Goal: Information Seeking & Learning: Find specific fact

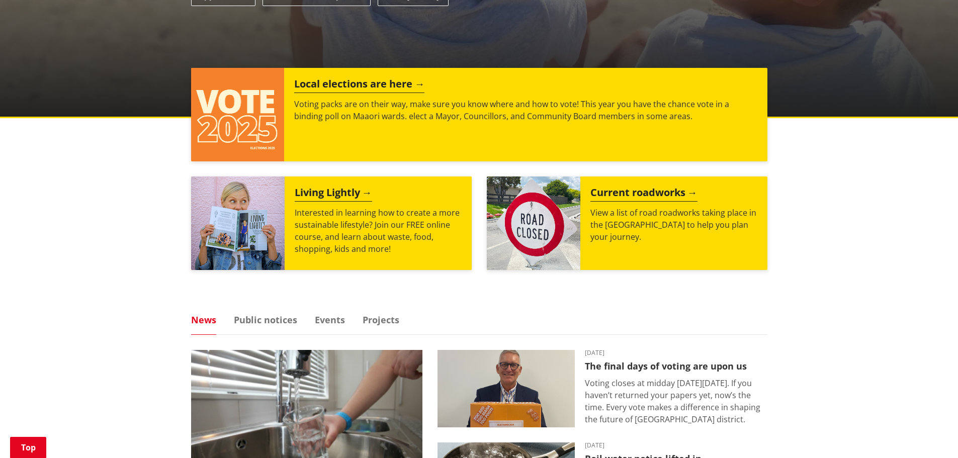
scroll to position [352, 0]
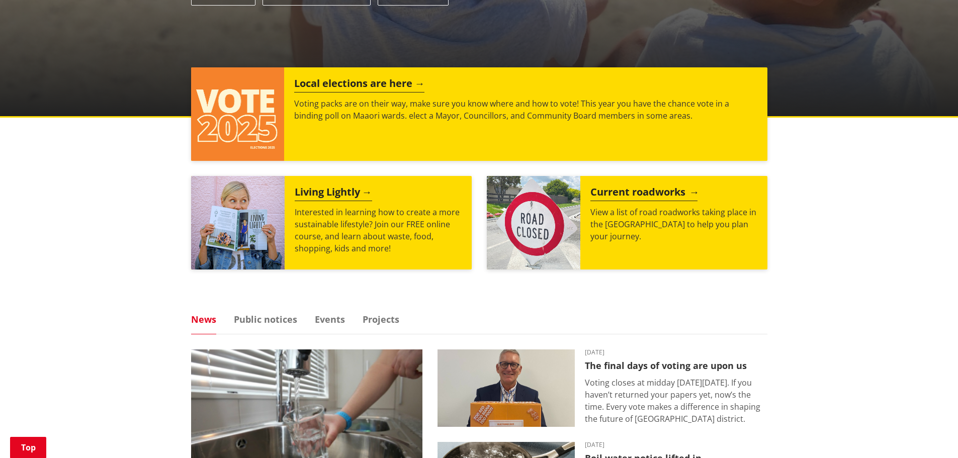
click at [646, 193] on h2 "Current roadworks" at bounding box center [643, 193] width 107 height 15
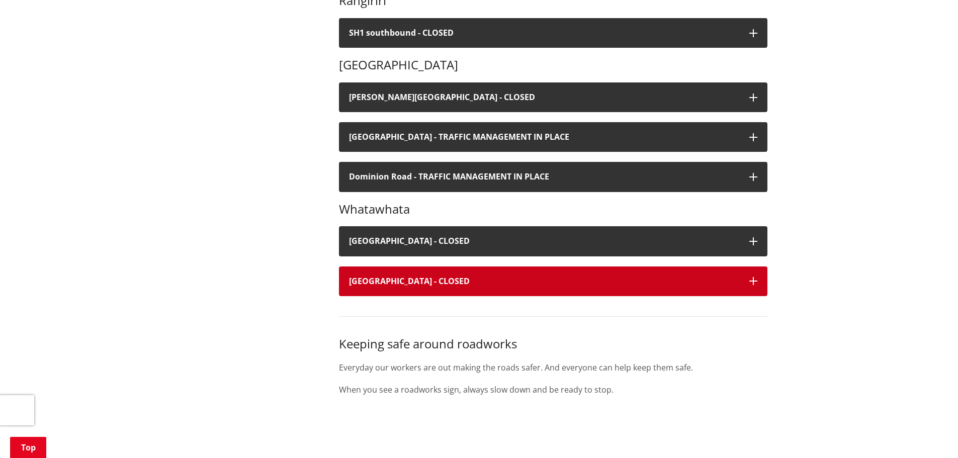
click at [466, 283] on h4 "Laxon Road - CLOSED" at bounding box center [544, 282] width 390 height 10
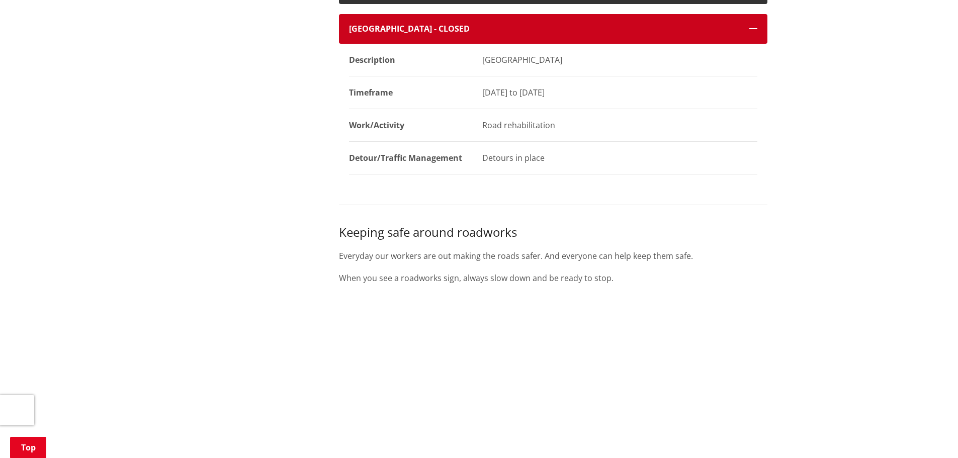
scroll to position [1006, 0]
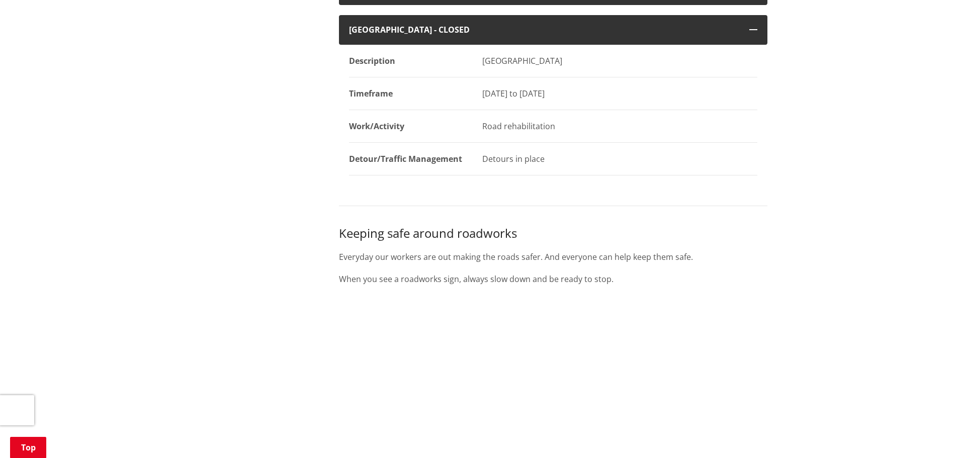
drag, startPoint x: 482, startPoint y: 168, endPoint x: 592, endPoint y: 165, distance: 110.7
click at [592, 165] on dd "Detours in place" at bounding box center [614, 159] width 285 height 33
click at [588, 151] on dd "Detours in place" at bounding box center [614, 159] width 285 height 33
click at [585, 130] on div "Road rehabilitation" at bounding box center [619, 126] width 275 height 12
click at [576, 137] on dd "Road rehabilitation" at bounding box center [614, 126] width 285 height 33
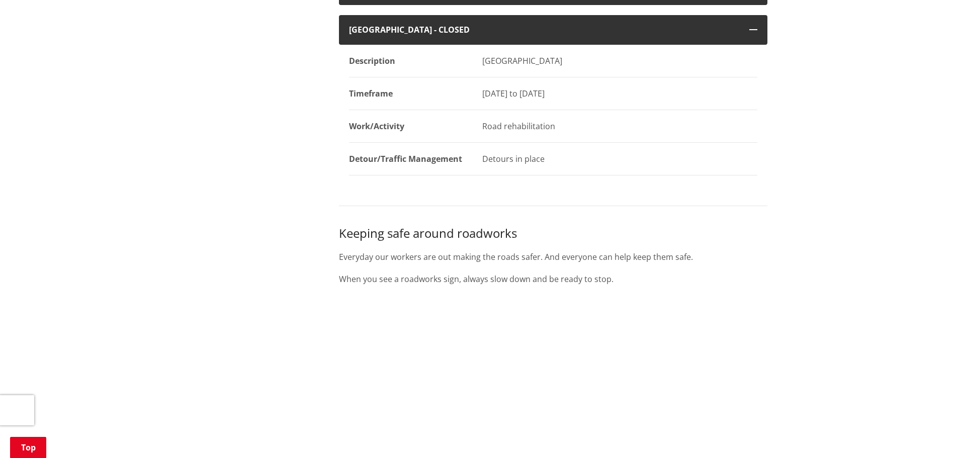
click at [563, 169] on dd "Detours in place" at bounding box center [614, 159] width 285 height 33
drag, startPoint x: 466, startPoint y: 170, endPoint x: 696, endPoint y: 161, distance: 230.0
click at [696, 161] on dl "Description Laxon Road, Rotokauri Timeframe 22 September to 17 October 2025 Wor…" at bounding box center [553, 110] width 408 height 131
click at [644, 163] on div "Detours in place" at bounding box center [619, 159] width 275 height 12
click at [585, 153] on div "Detours in place" at bounding box center [619, 159] width 275 height 12
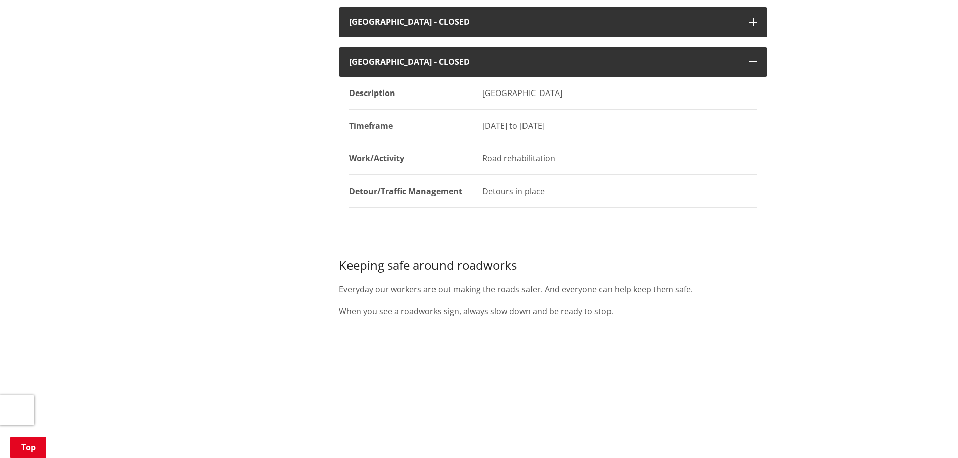
scroll to position [905, 0]
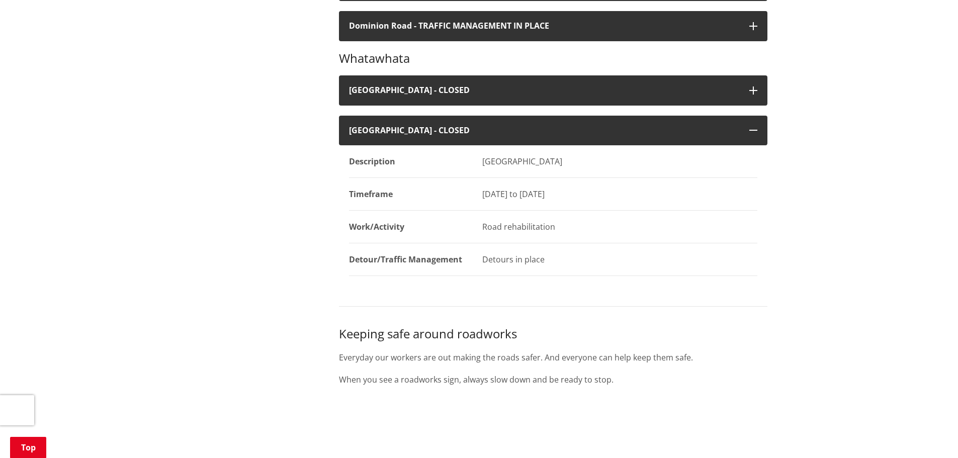
click at [562, 238] on dd "Road rehabilitation" at bounding box center [614, 227] width 285 height 33
click at [593, 232] on div "Road rehabilitation" at bounding box center [619, 227] width 275 height 12
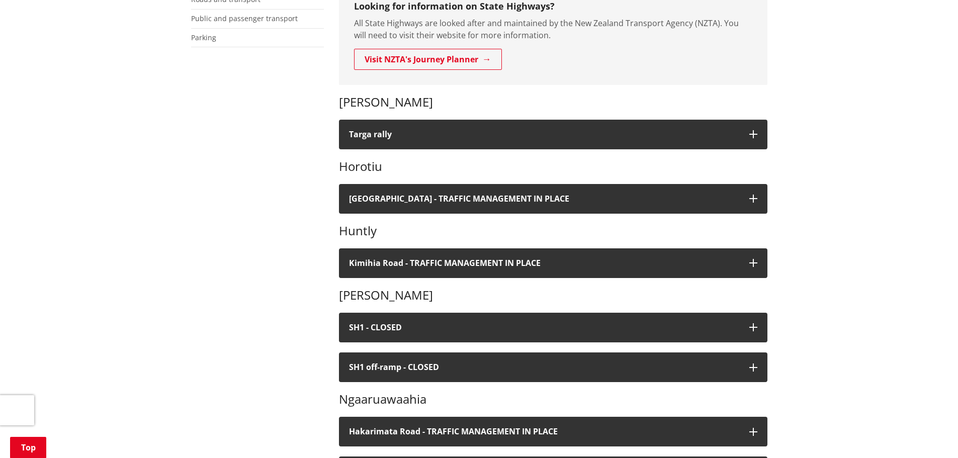
scroll to position [251, 0]
